Goal: Check status: Check status

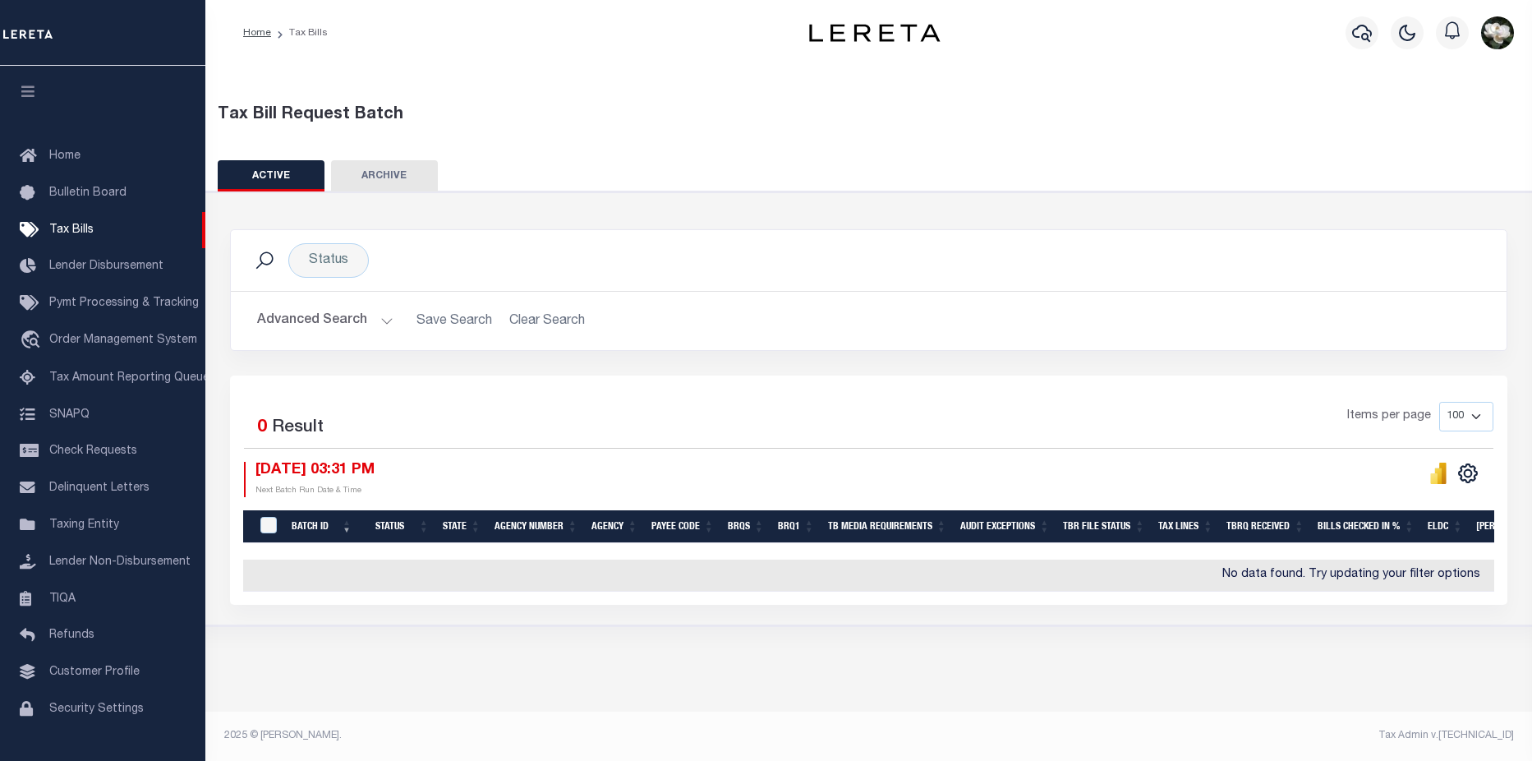
click at [1358, 32] on icon "button" at bounding box center [1362, 33] width 20 height 20
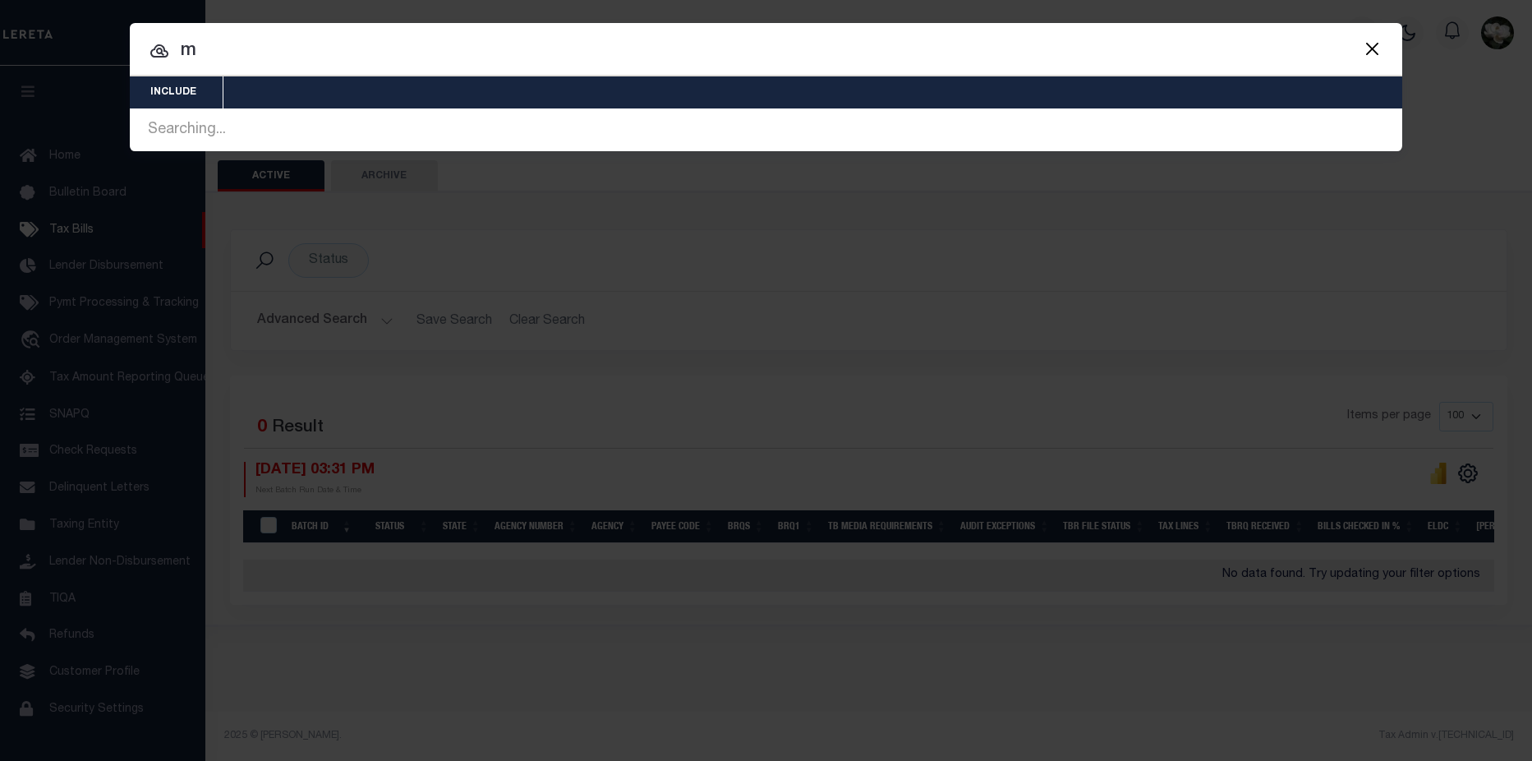
drag, startPoint x: 218, startPoint y: 48, endPoint x: 145, endPoint y: 47, distance: 72.3
click at [150, 108] on div "m Searching... Searching..." at bounding box center [766, 129] width 1273 height 43
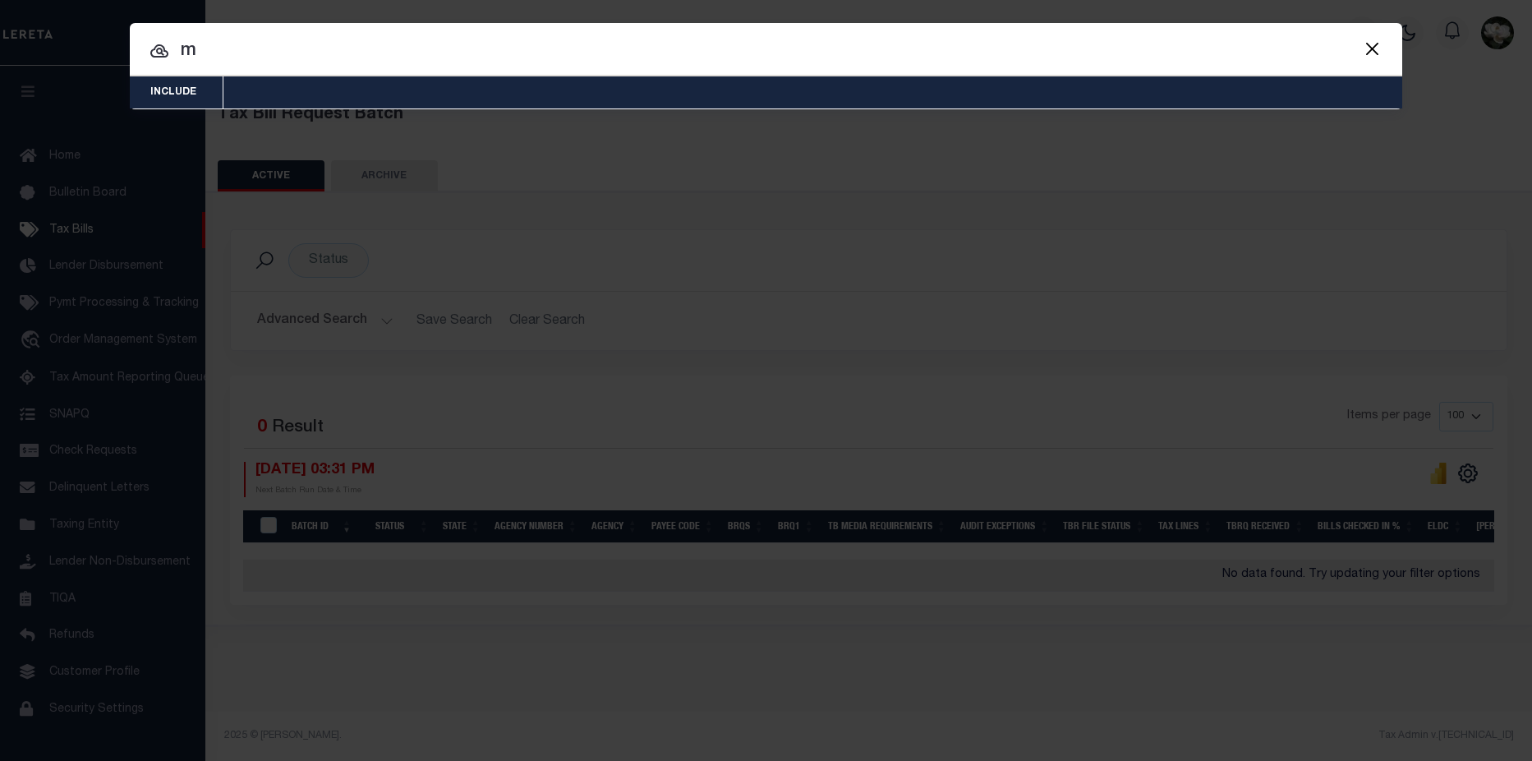
drag, startPoint x: 266, startPoint y: 53, endPoint x: 175, endPoint y: 50, distance: 91.2
click at [175, 50] on input "m" at bounding box center [766, 51] width 1273 height 29
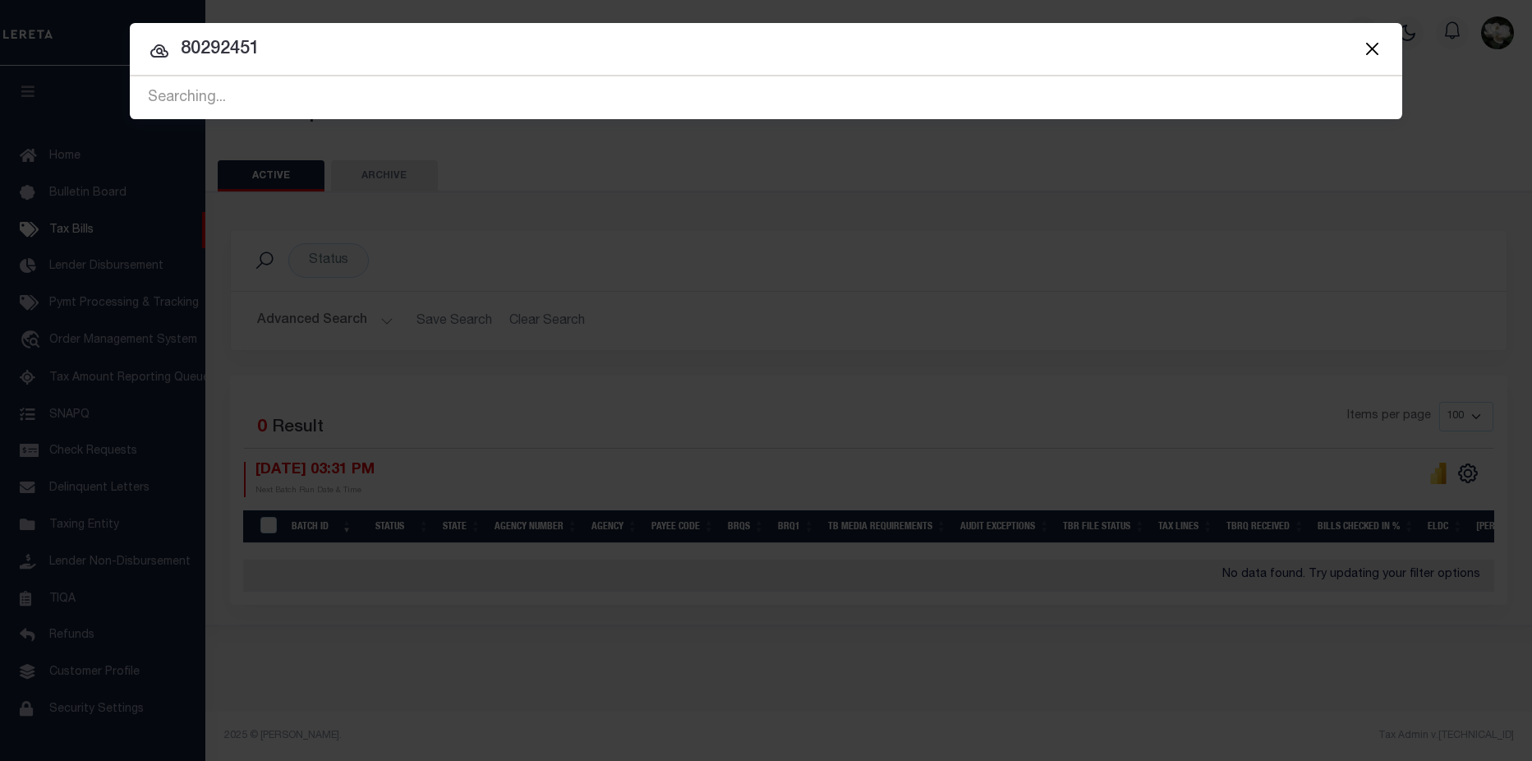
type input "80292451"
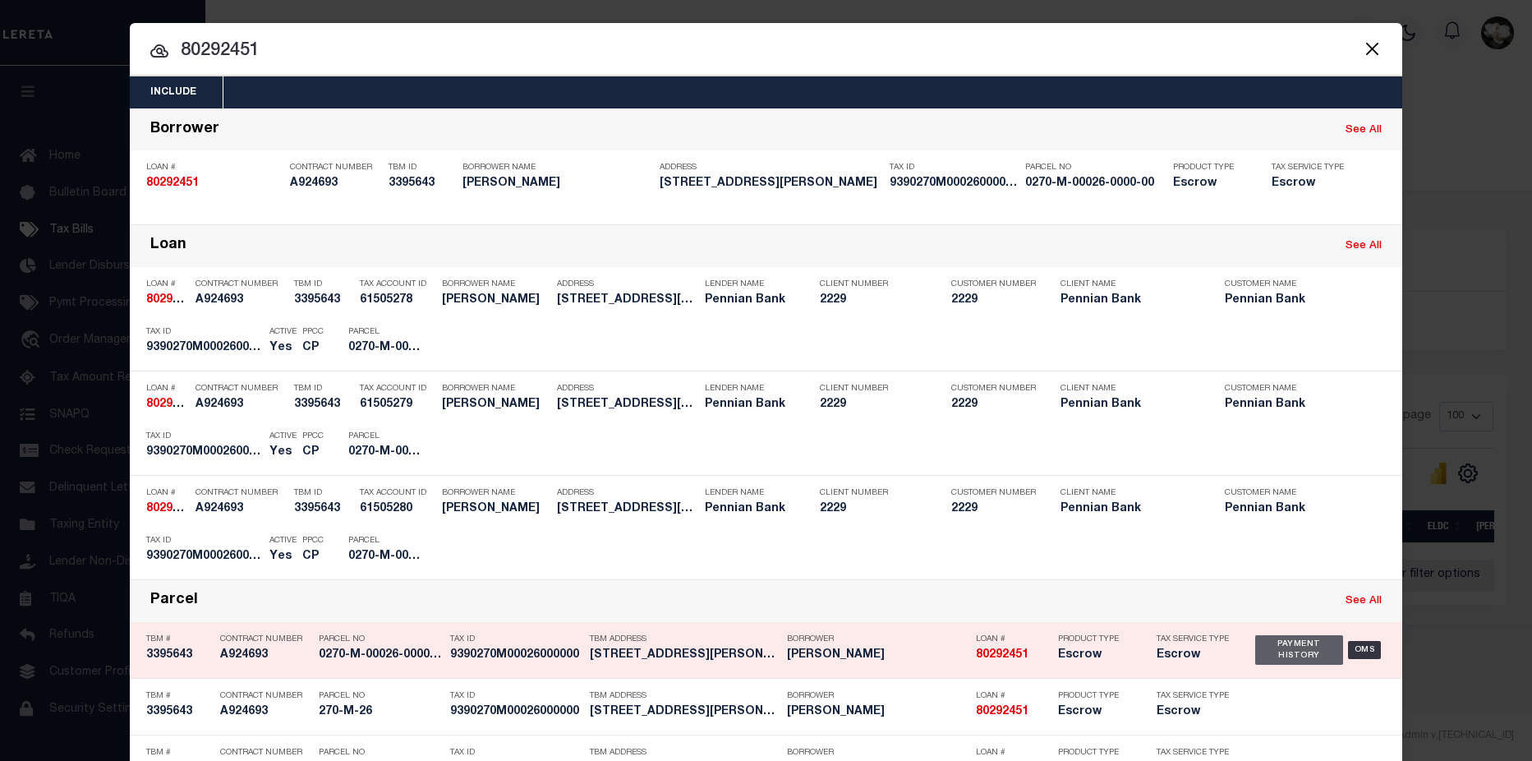
click at [1282, 652] on div "Payment History" at bounding box center [1299, 650] width 88 height 30
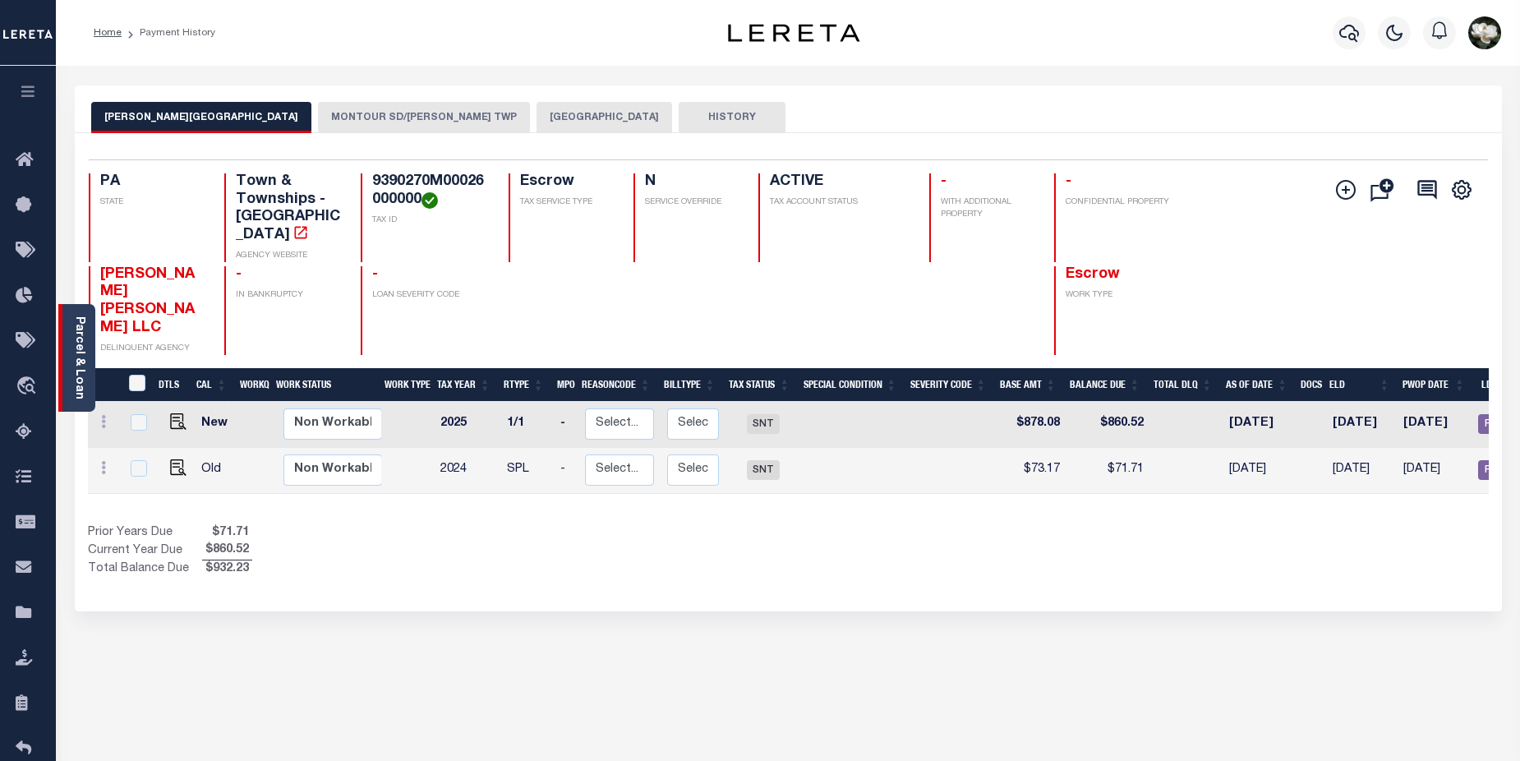
click at [80, 373] on link "Parcel & Loan" at bounding box center [79, 357] width 12 height 83
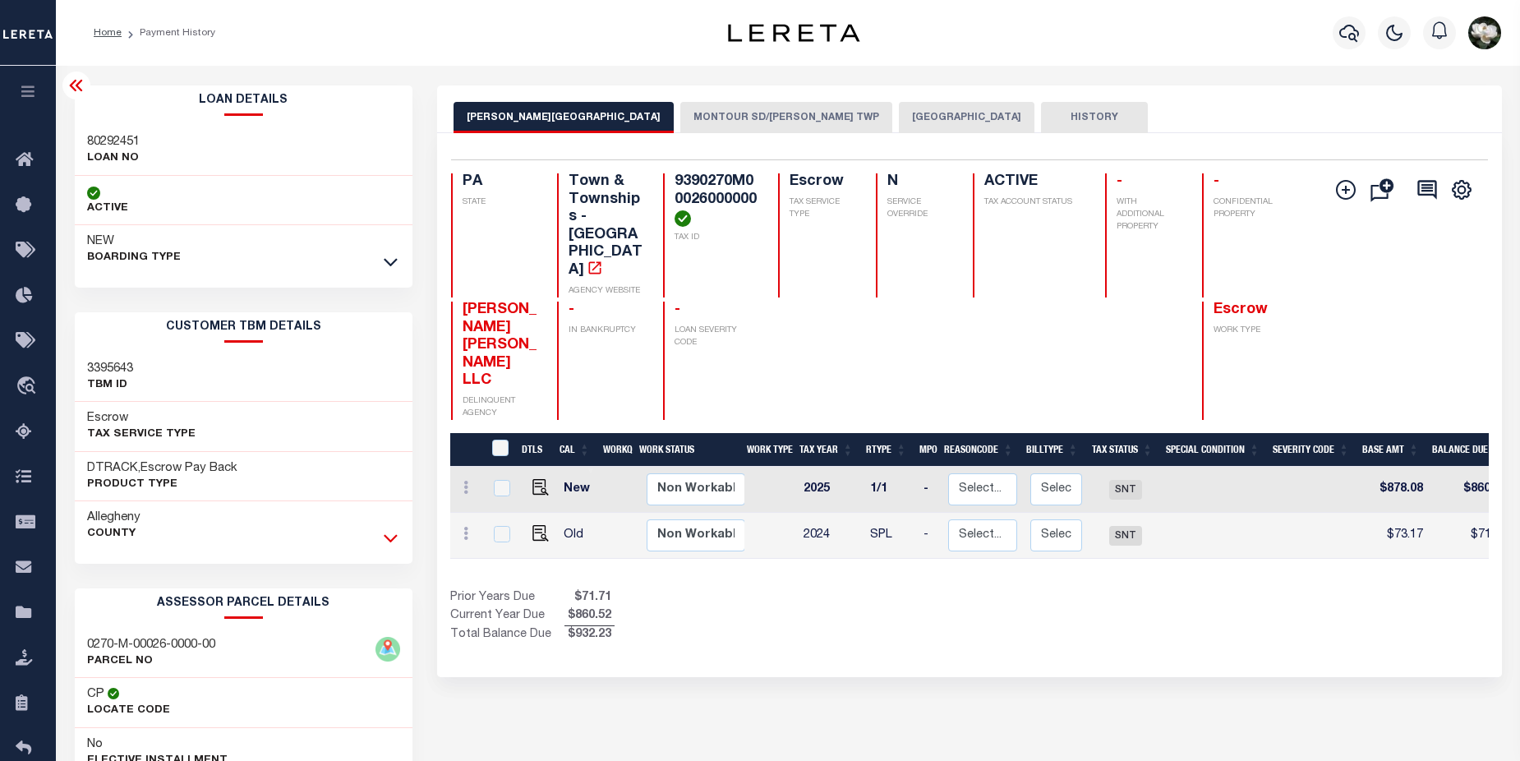
click at [386, 537] on icon at bounding box center [391, 539] width 14 height 8
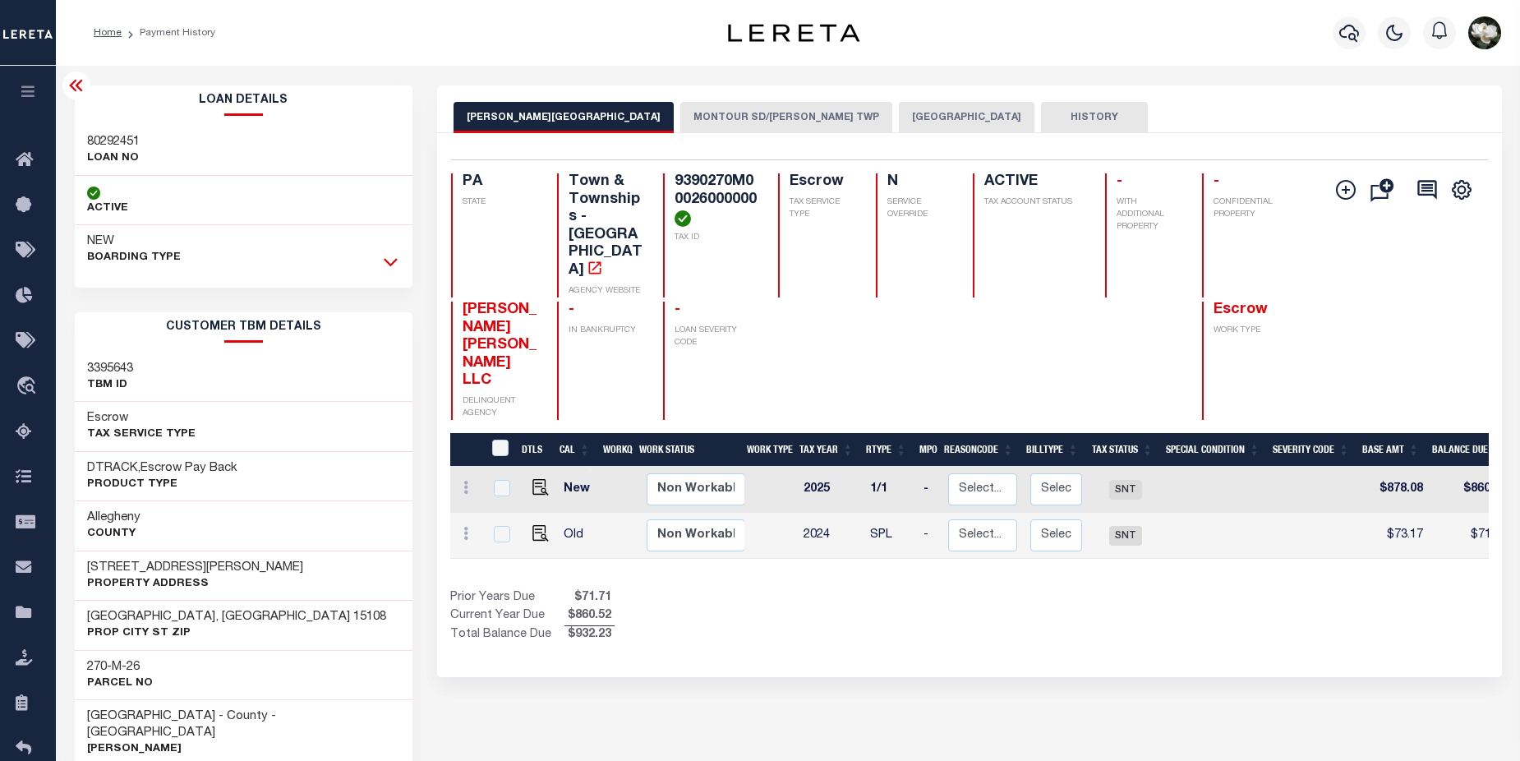
click at [394, 259] on icon at bounding box center [391, 261] width 14 height 17
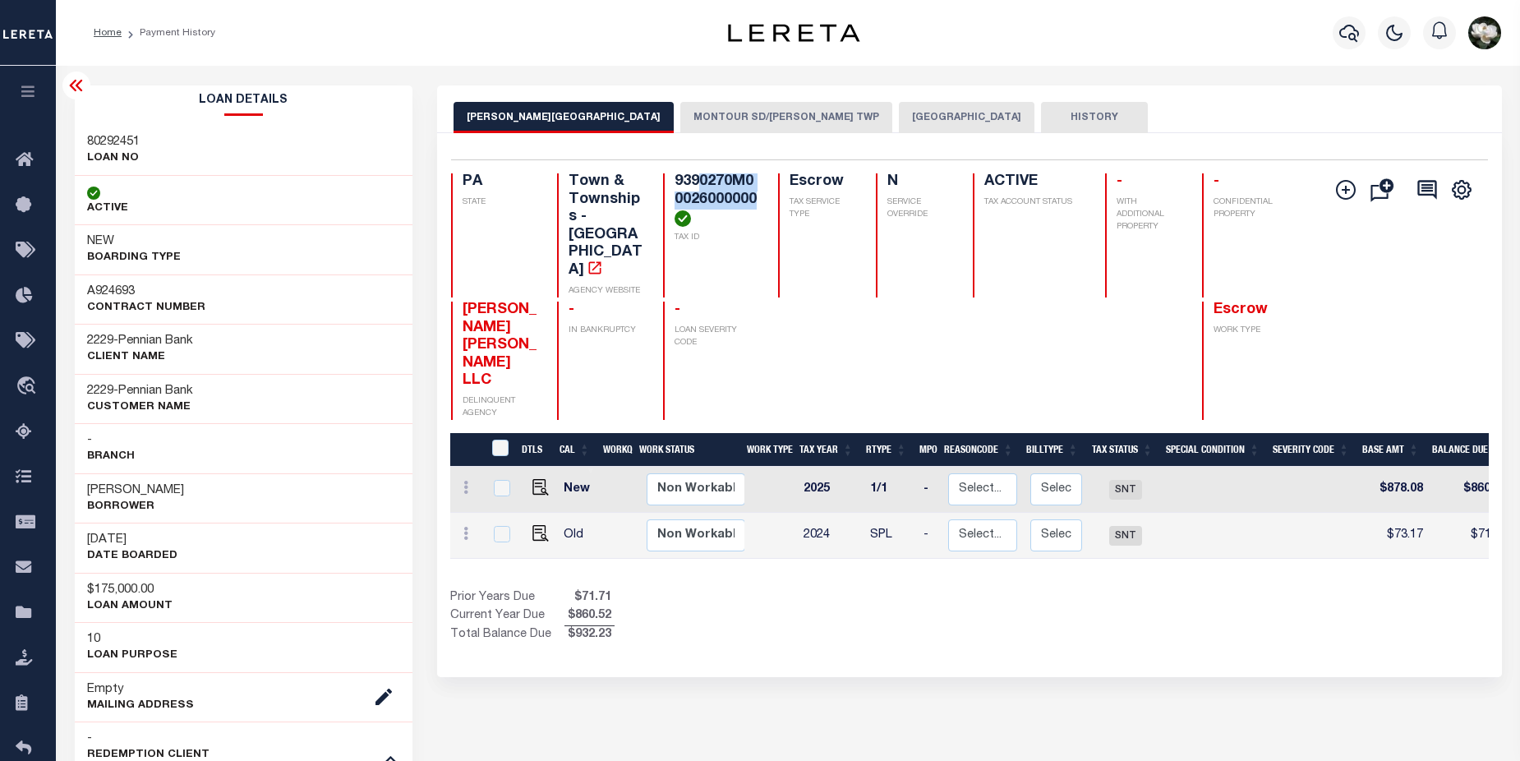
drag, startPoint x: 701, startPoint y: 182, endPoint x: 757, endPoint y: 194, distance: 57.2
click at [757, 194] on h4 "9390270M00026000000" at bounding box center [716, 199] width 84 height 53
copy h4 "0270M00026000000"
click at [686, 112] on button "MONTOUR SD/[PERSON_NAME] TWP" at bounding box center [786, 117] width 212 height 31
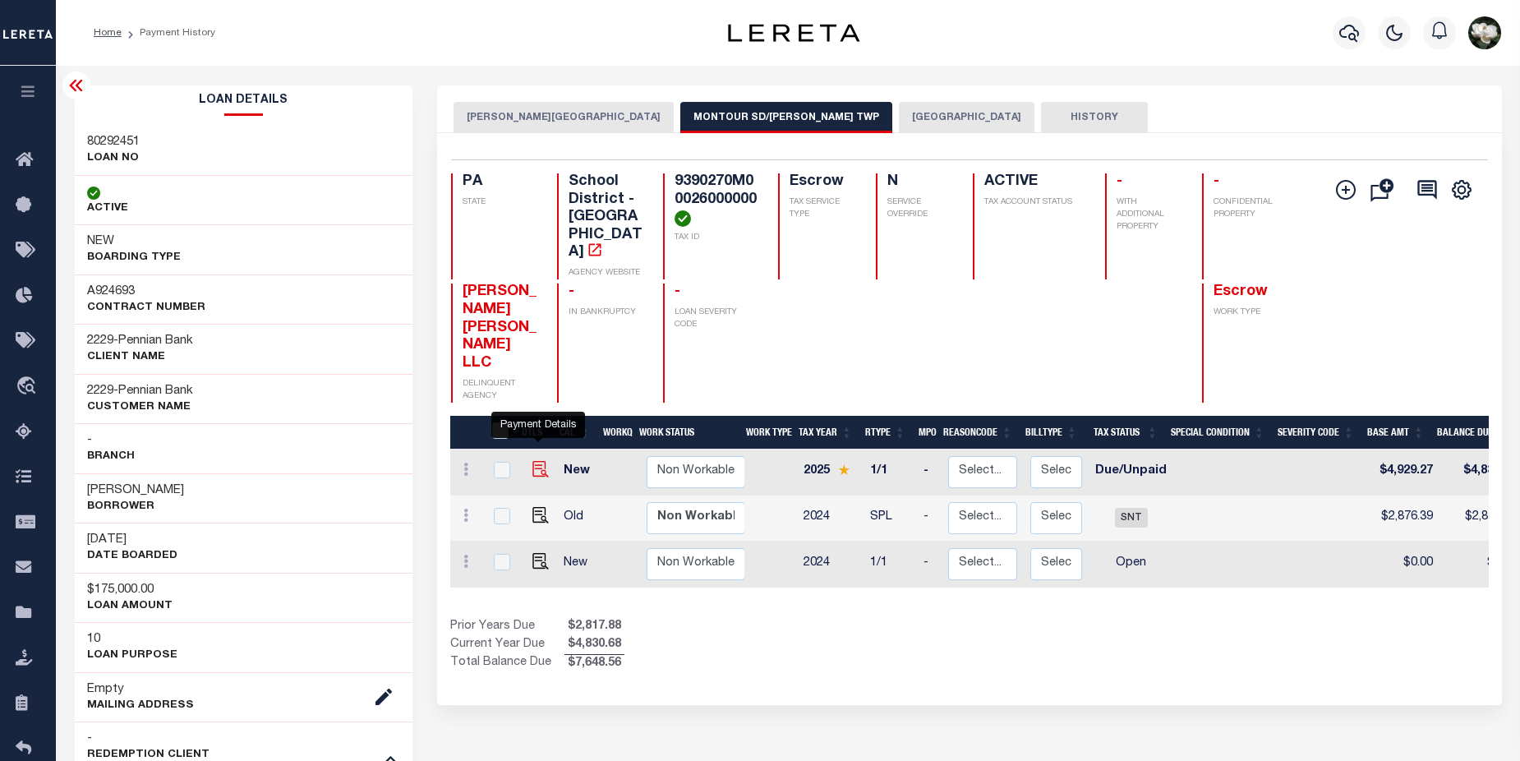
click at [540, 461] on img "" at bounding box center [540, 469] width 16 height 16
checkbox input "true"
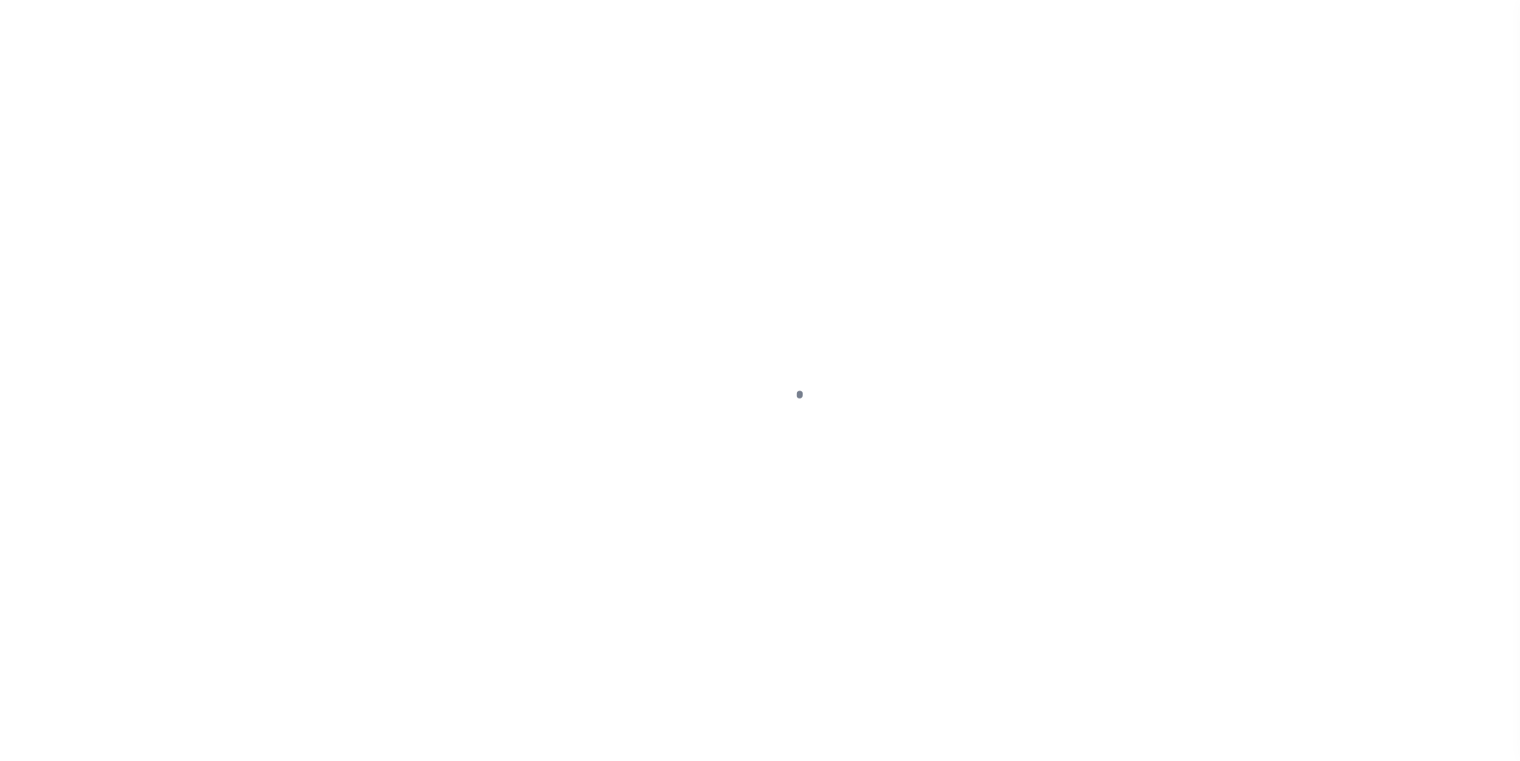
select select "DUE"
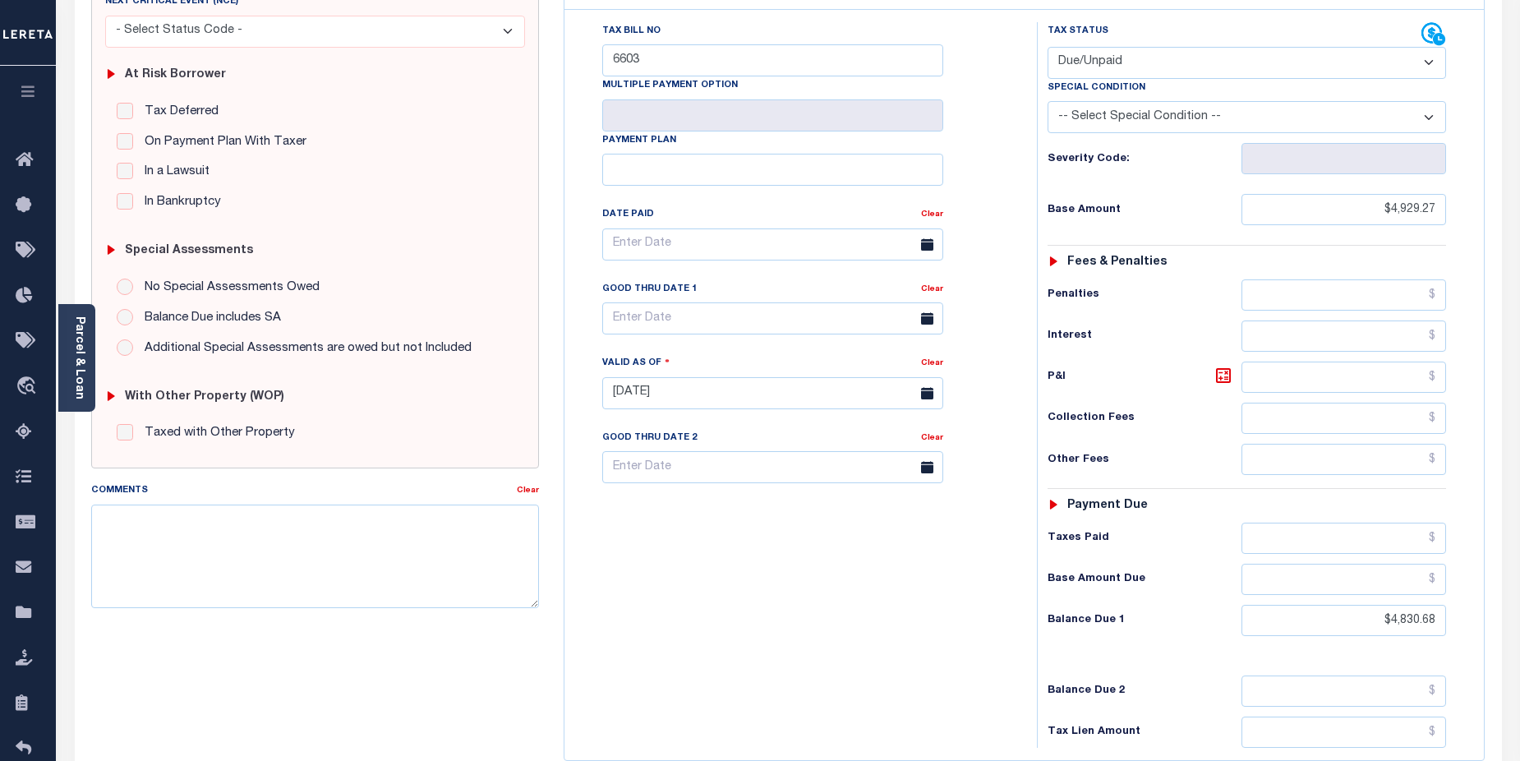
scroll to position [25, 0]
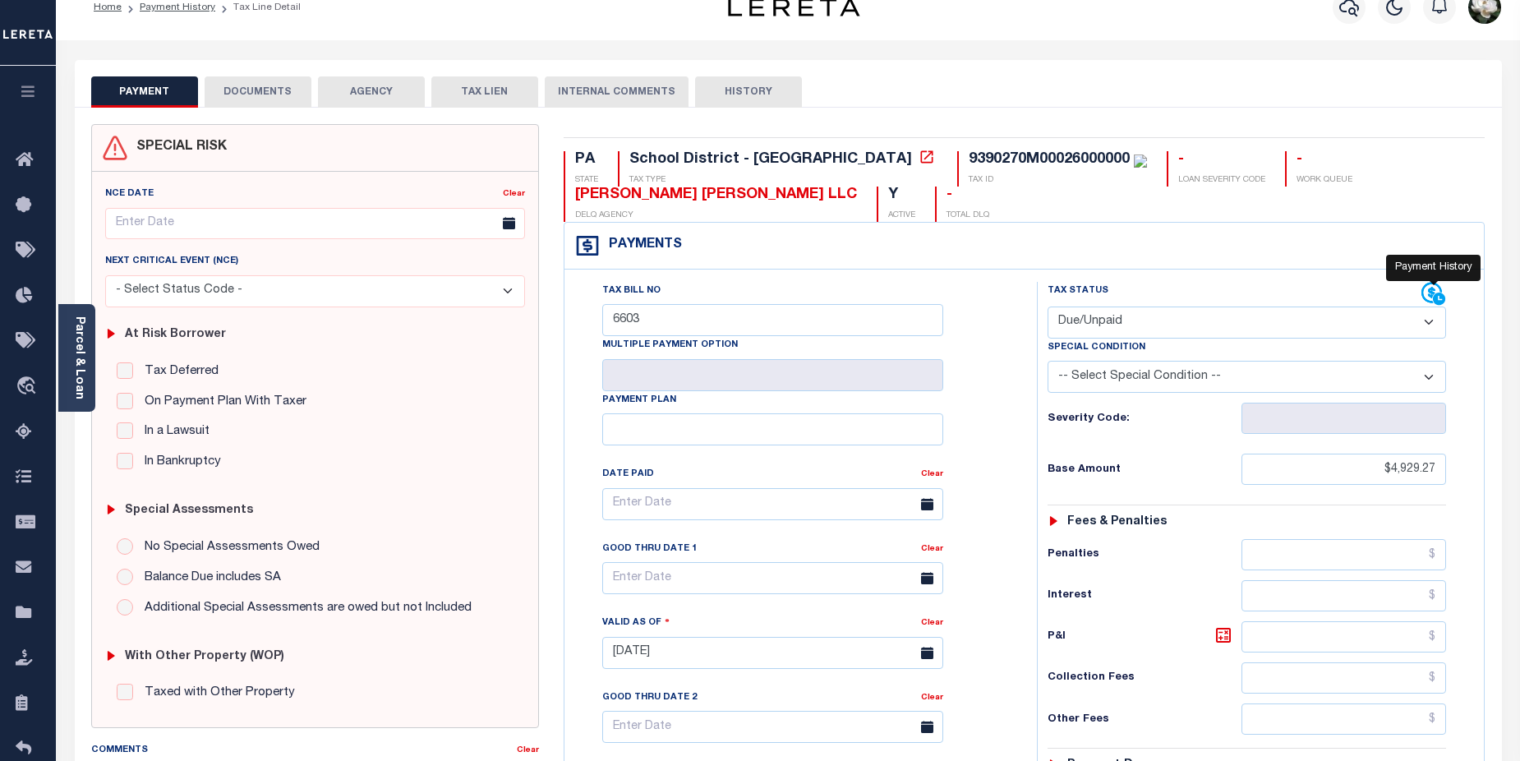
click at [1431, 292] on icon at bounding box center [1431, 293] width 21 height 21
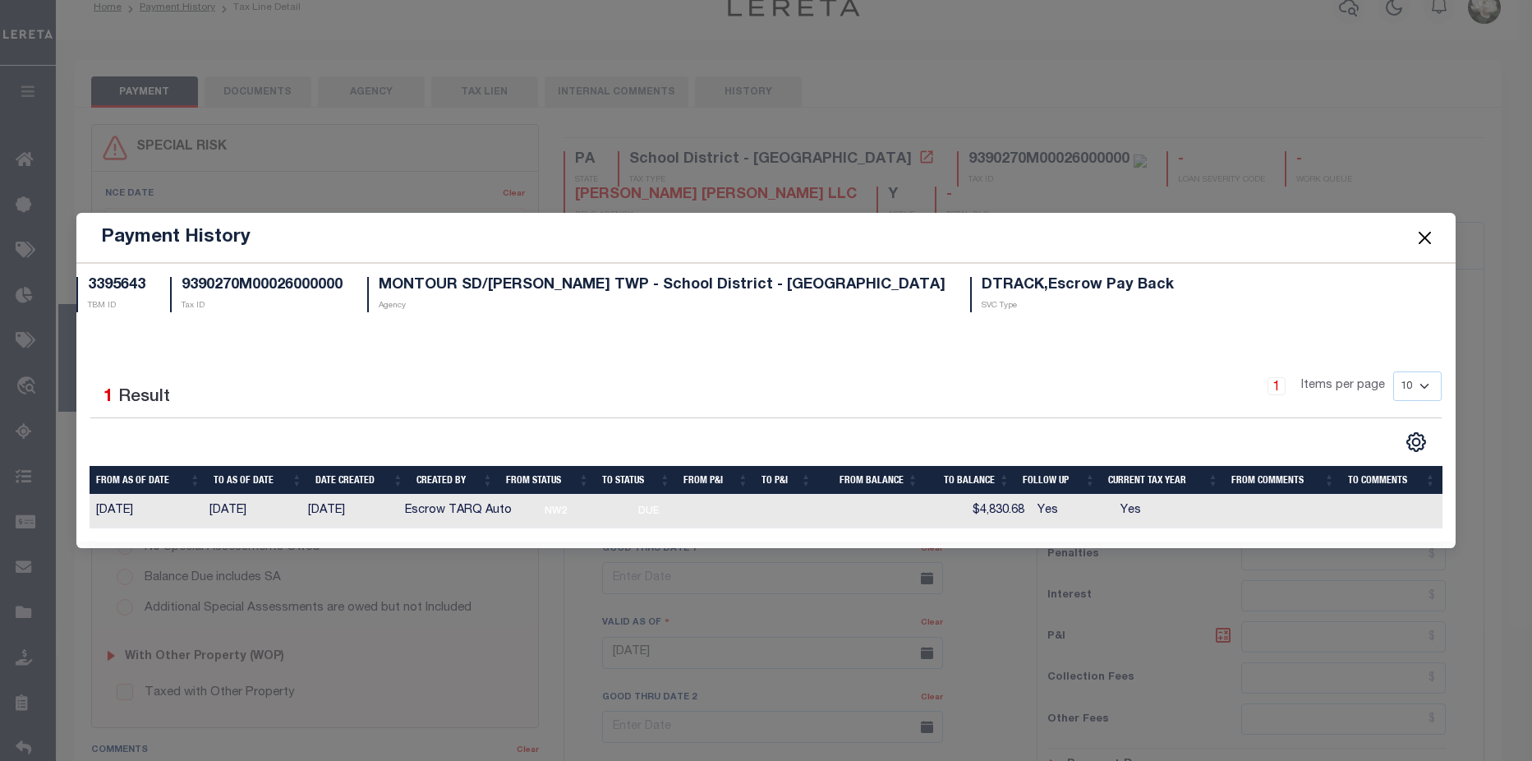
click at [1426, 242] on button "Close" at bounding box center [1425, 237] width 21 height 21
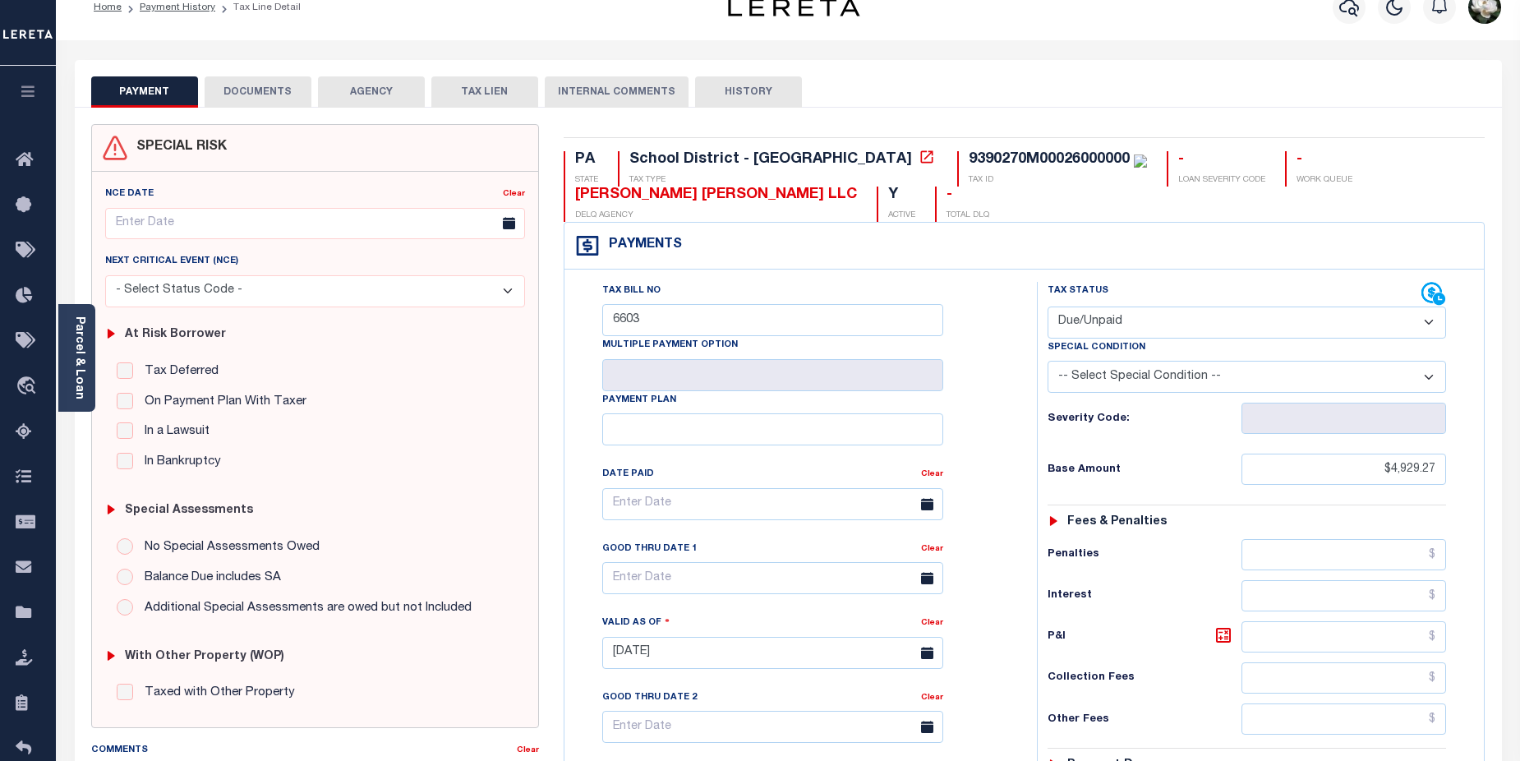
scroll to position [0, 0]
